Goal: Find specific page/section: Find specific page/section

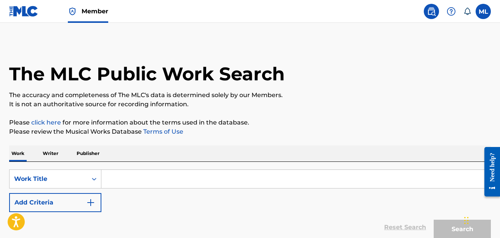
click at [17, 16] on img at bounding box center [23, 11] width 29 height 11
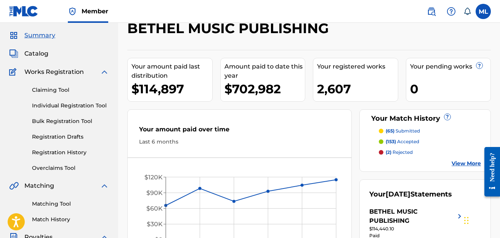
scroll to position [26, 0]
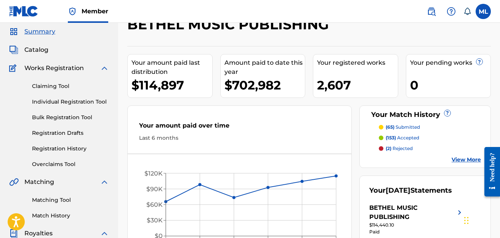
click at [468, 160] on link "View More" at bounding box center [465, 160] width 29 height 8
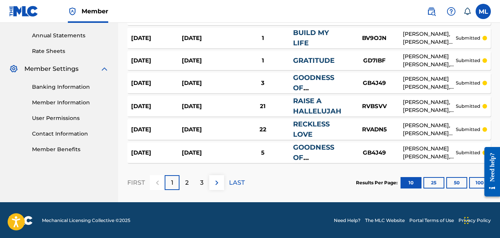
scroll to position [274, 0]
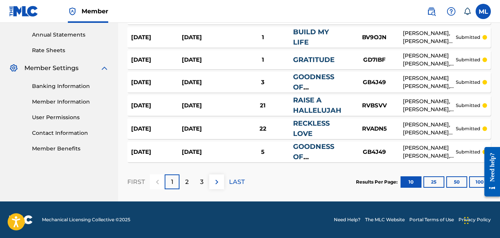
click at [191, 181] on div "2" at bounding box center [186, 181] width 15 height 15
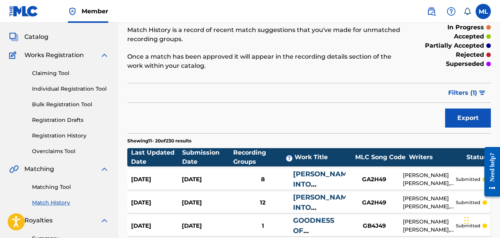
scroll to position [0, 0]
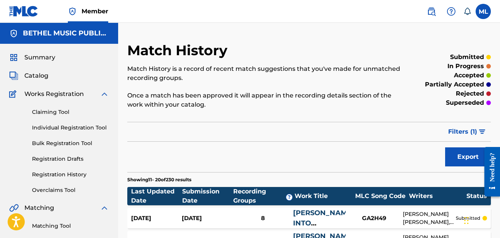
click at [40, 54] on span "Summary" at bounding box center [39, 57] width 31 height 9
